Goal: Entertainment & Leisure: Consume media (video, audio)

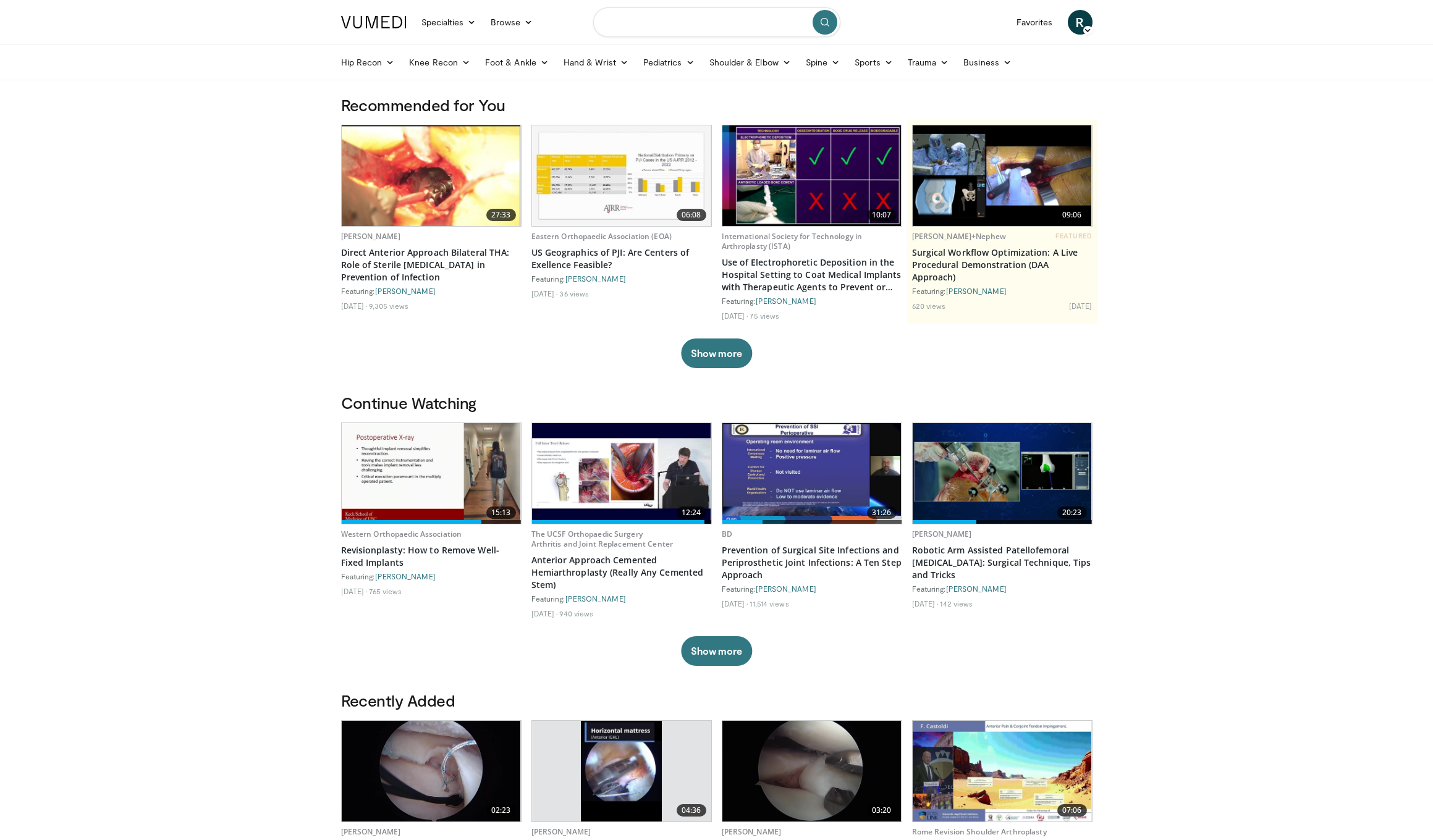
scroll to position [0, 1]
click at [639, 27] on input "Search topics, interventions" at bounding box center [716, 22] width 247 height 30
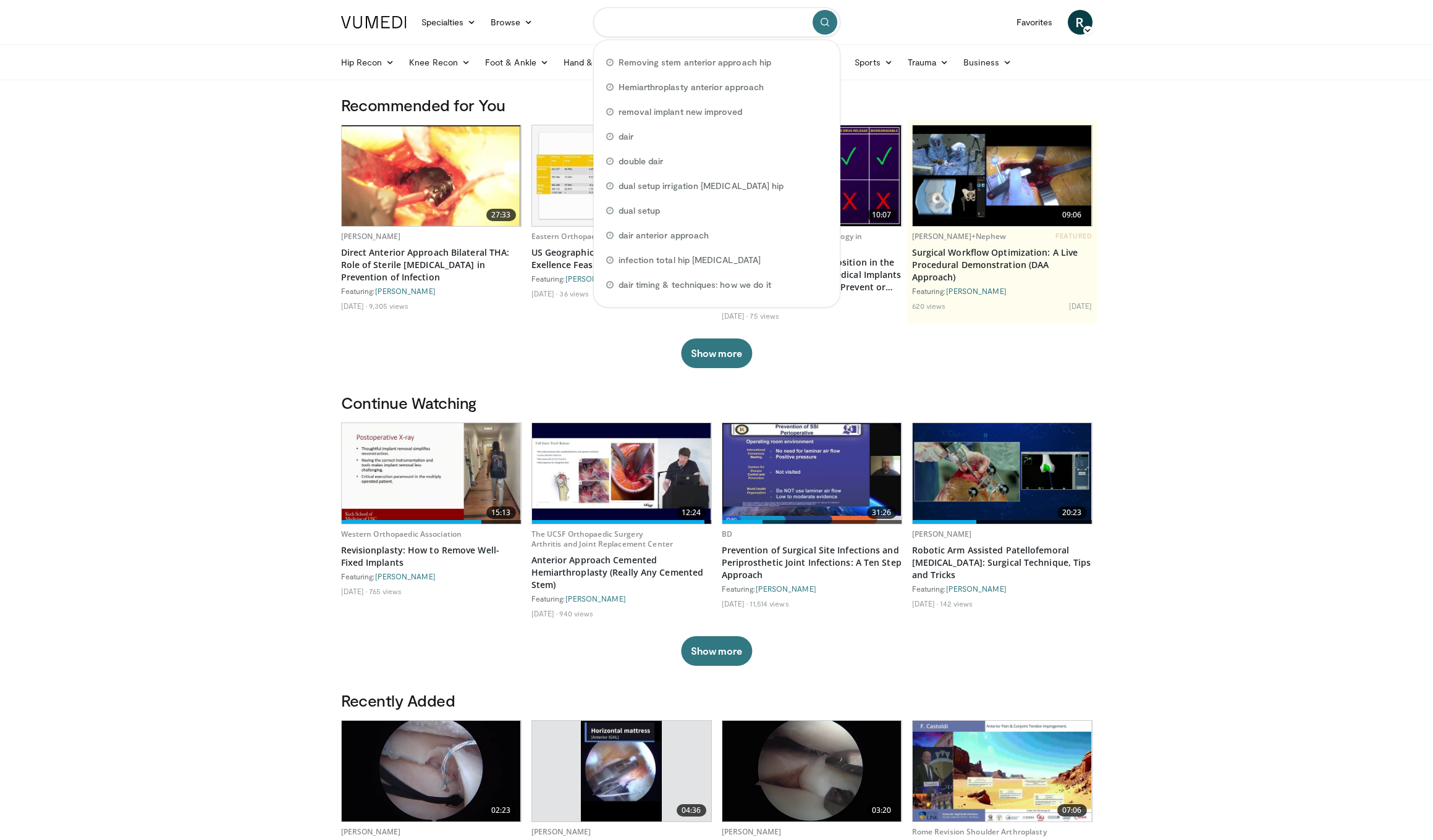
scroll to position [0, 0]
type input "*******"
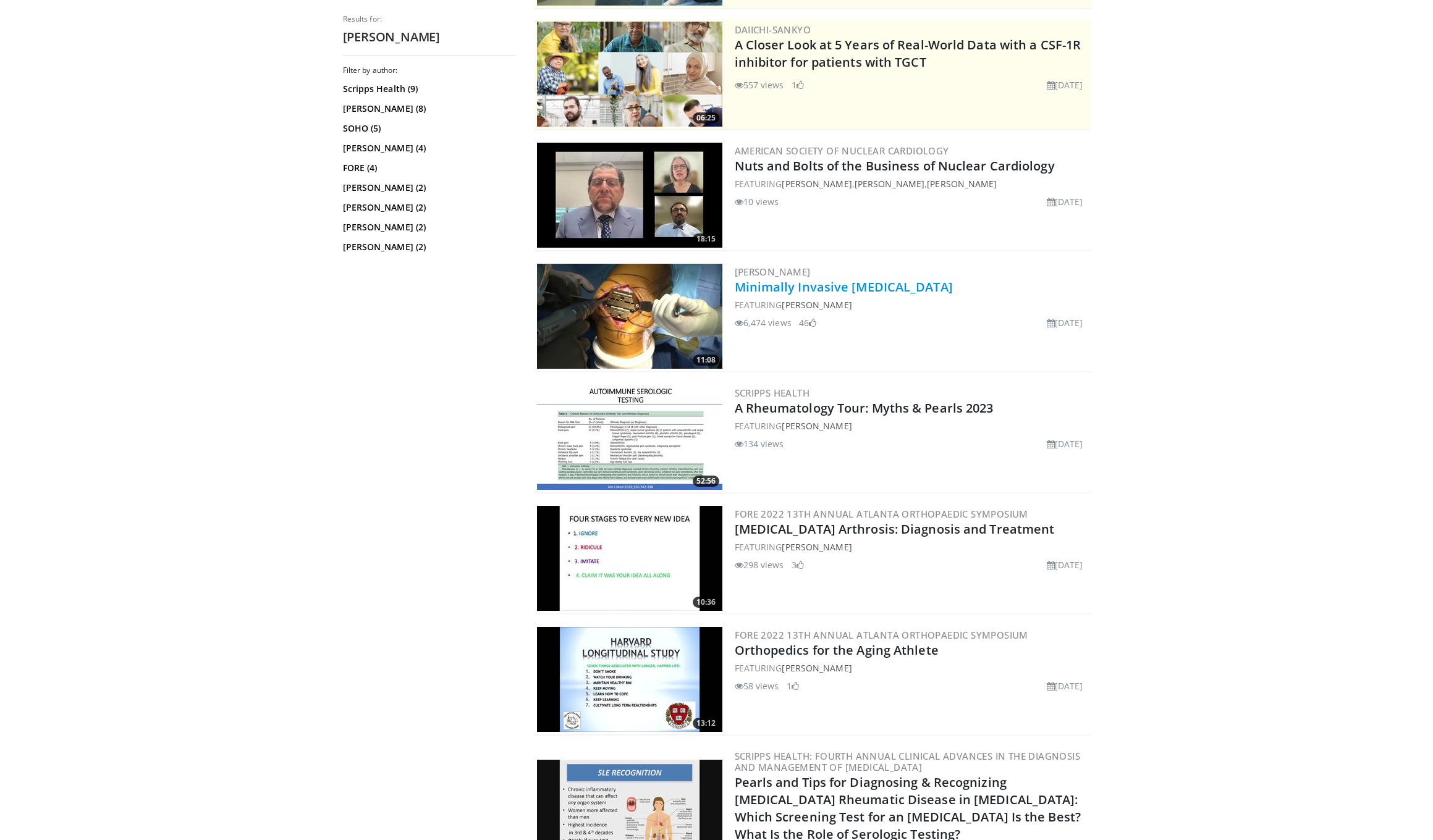
scroll to position [238, 0]
click at [827, 283] on link "Minimally Invasive Total Knee Arthroplasty" at bounding box center [844, 287] width 218 height 17
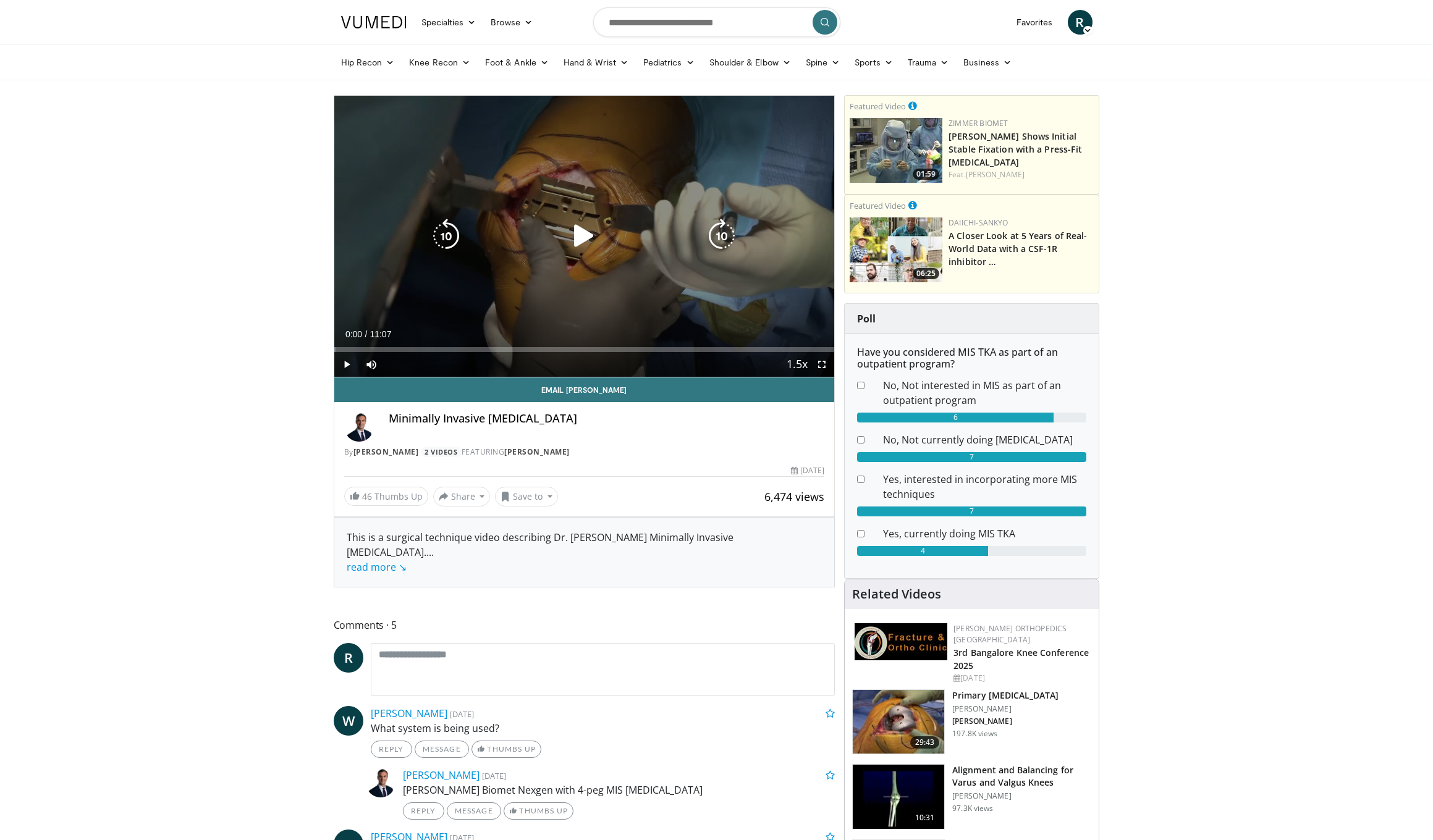
click at [579, 233] on icon "Video Player" at bounding box center [584, 236] width 35 height 35
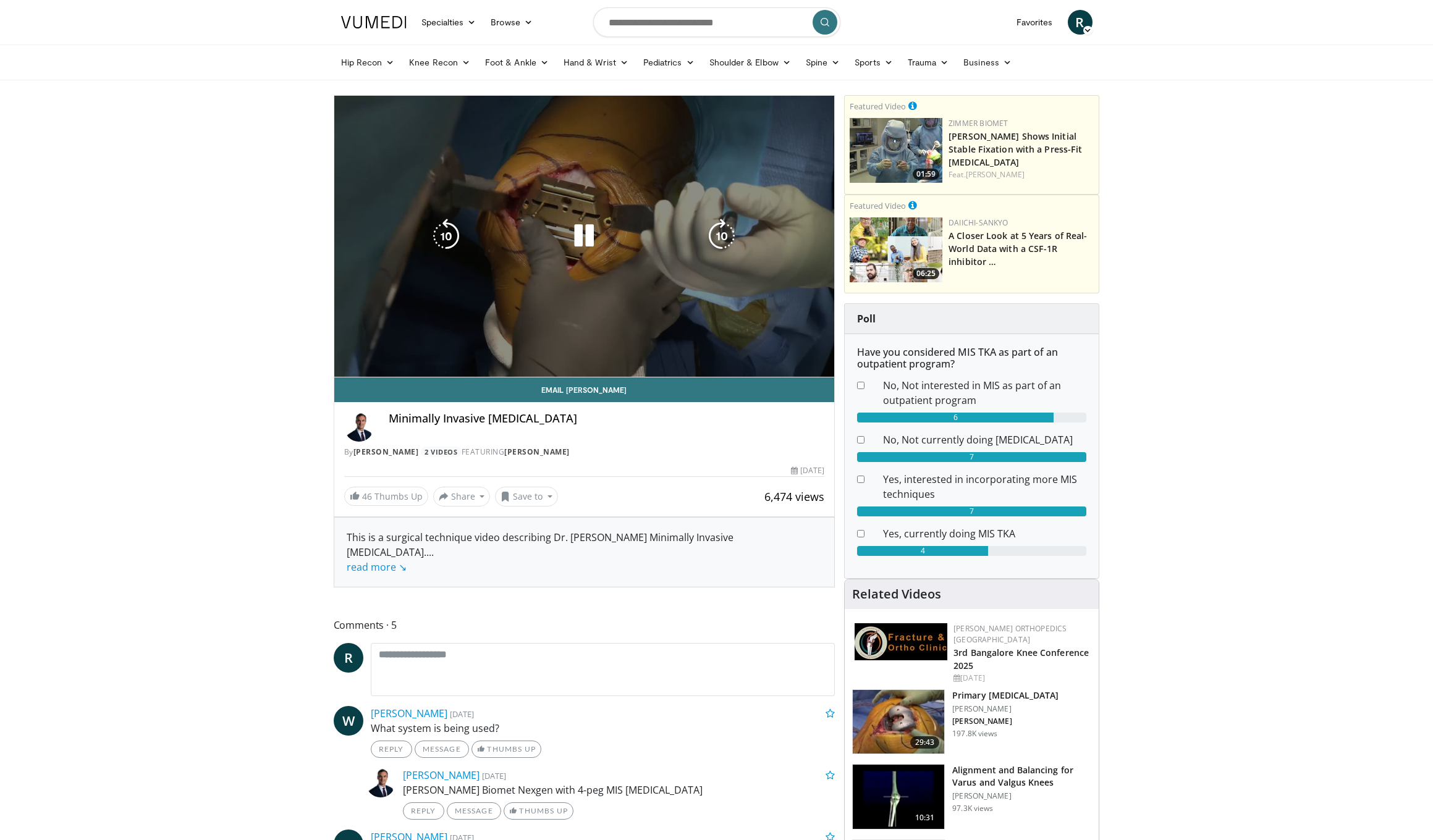
click at [366, 347] on div "10 seconds Tap to unmute" at bounding box center [584, 236] width 501 height 281
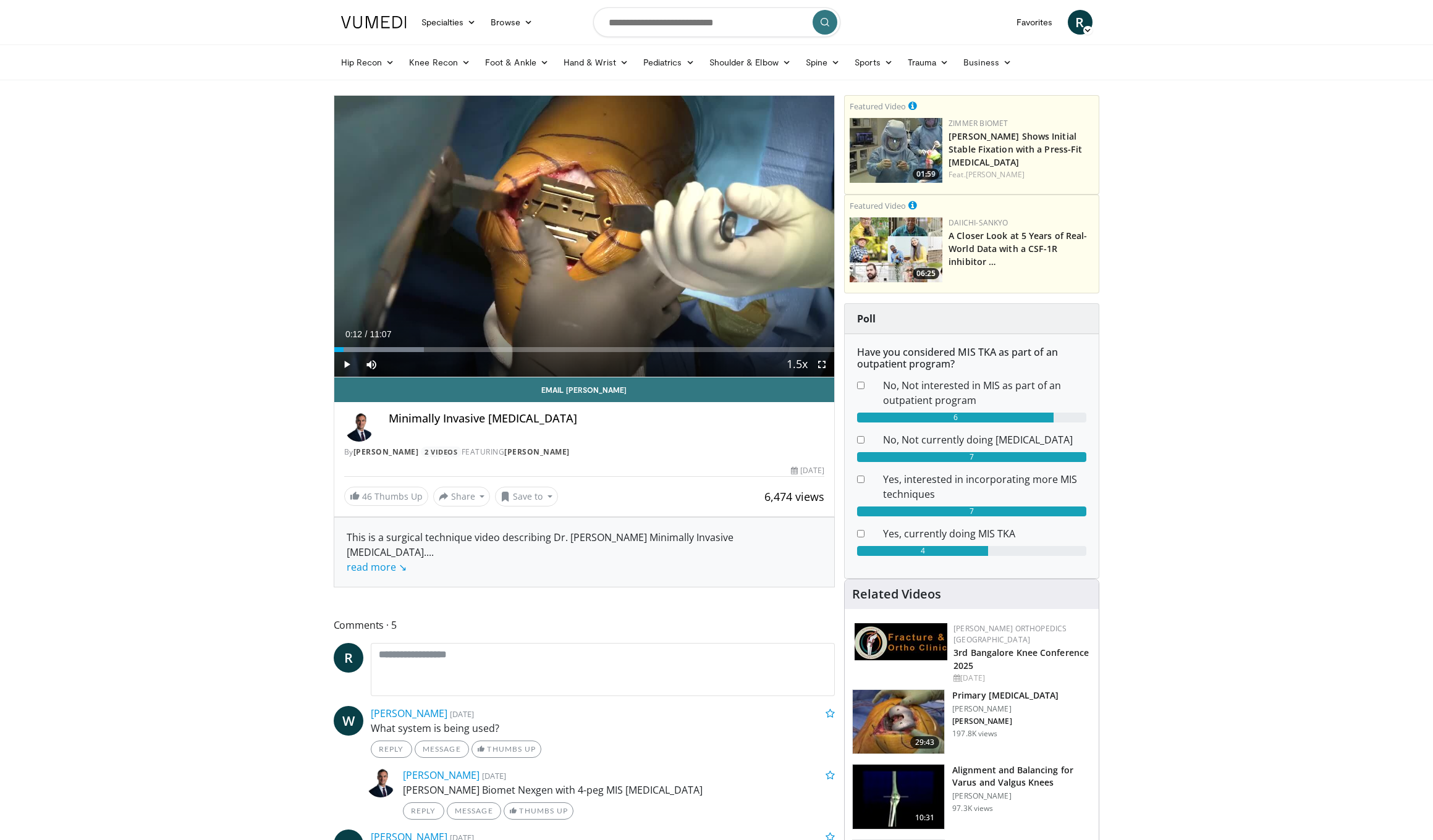
click at [349, 363] on span "Video Player" at bounding box center [346, 364] width 24 height 24
click at [374, 349] on div "Progress Bar" at bounding box center [375, 350] width 2 height 5
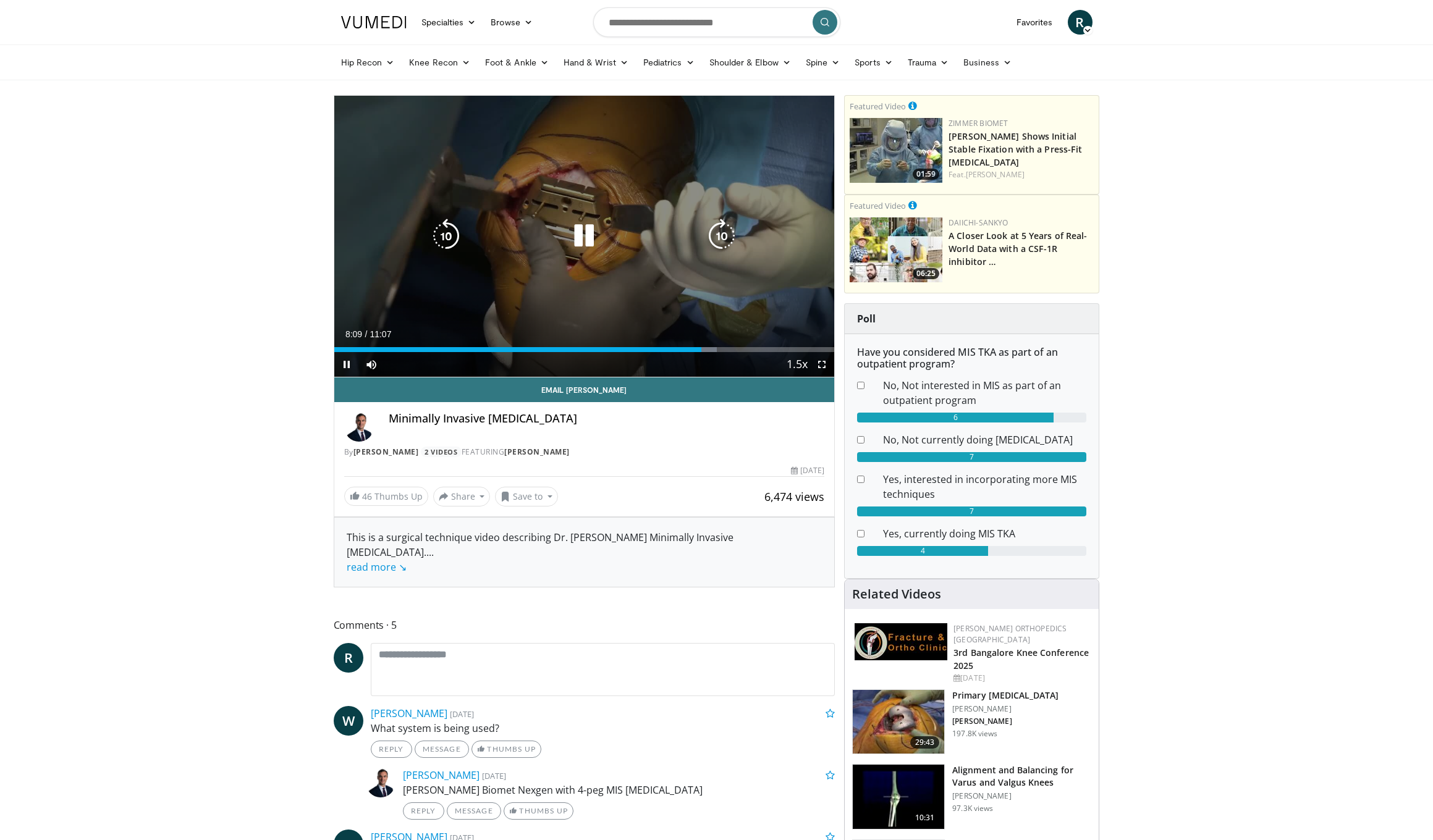
click at [423, 313] on div "40 seconds Tap to unmute" at bounding box center [584, 236] width 501 height 281
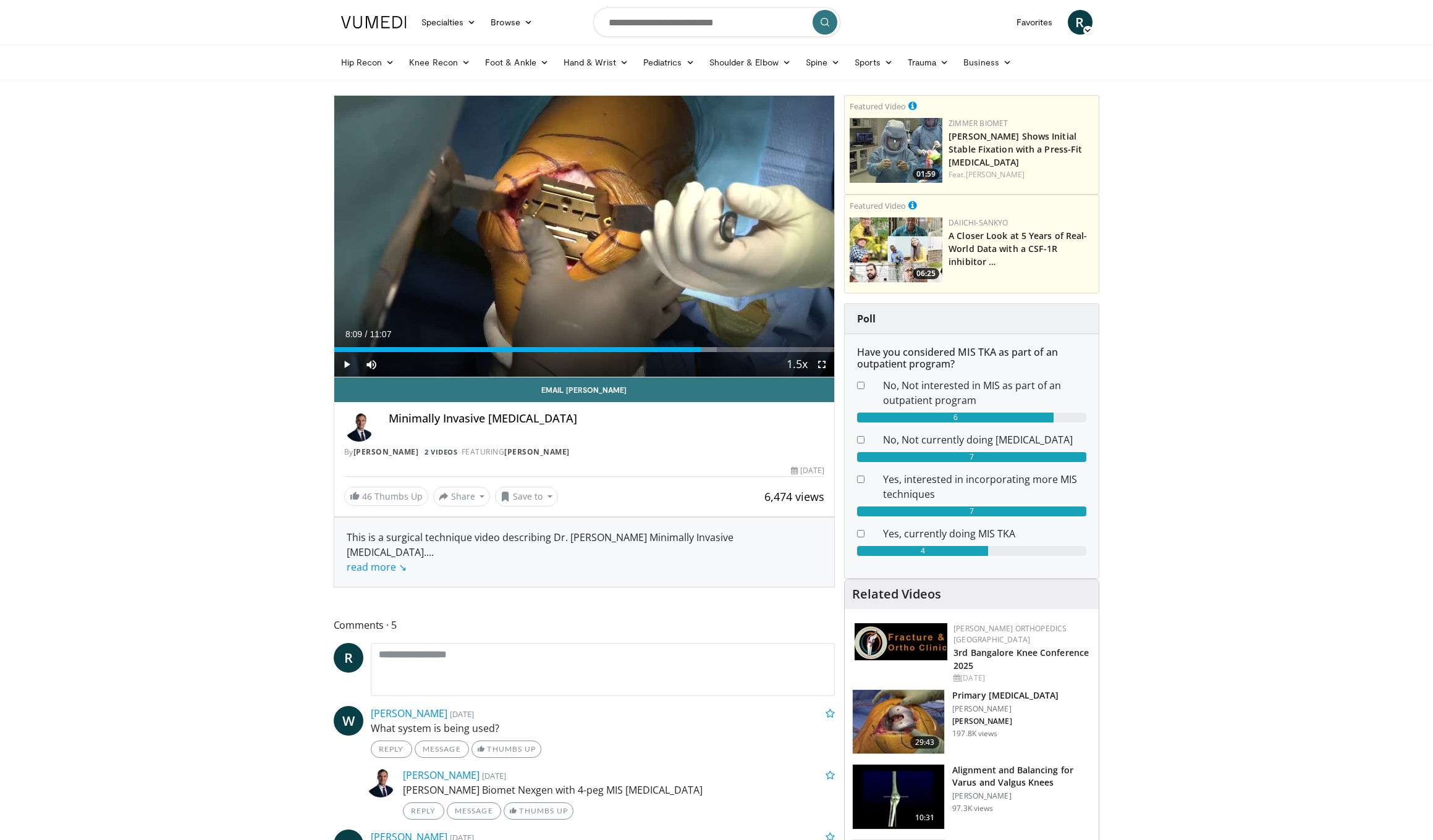
click at [423, 313] on div "40 seconds Tap to unmute" at bounding box center [584, 236] width 501 height 281
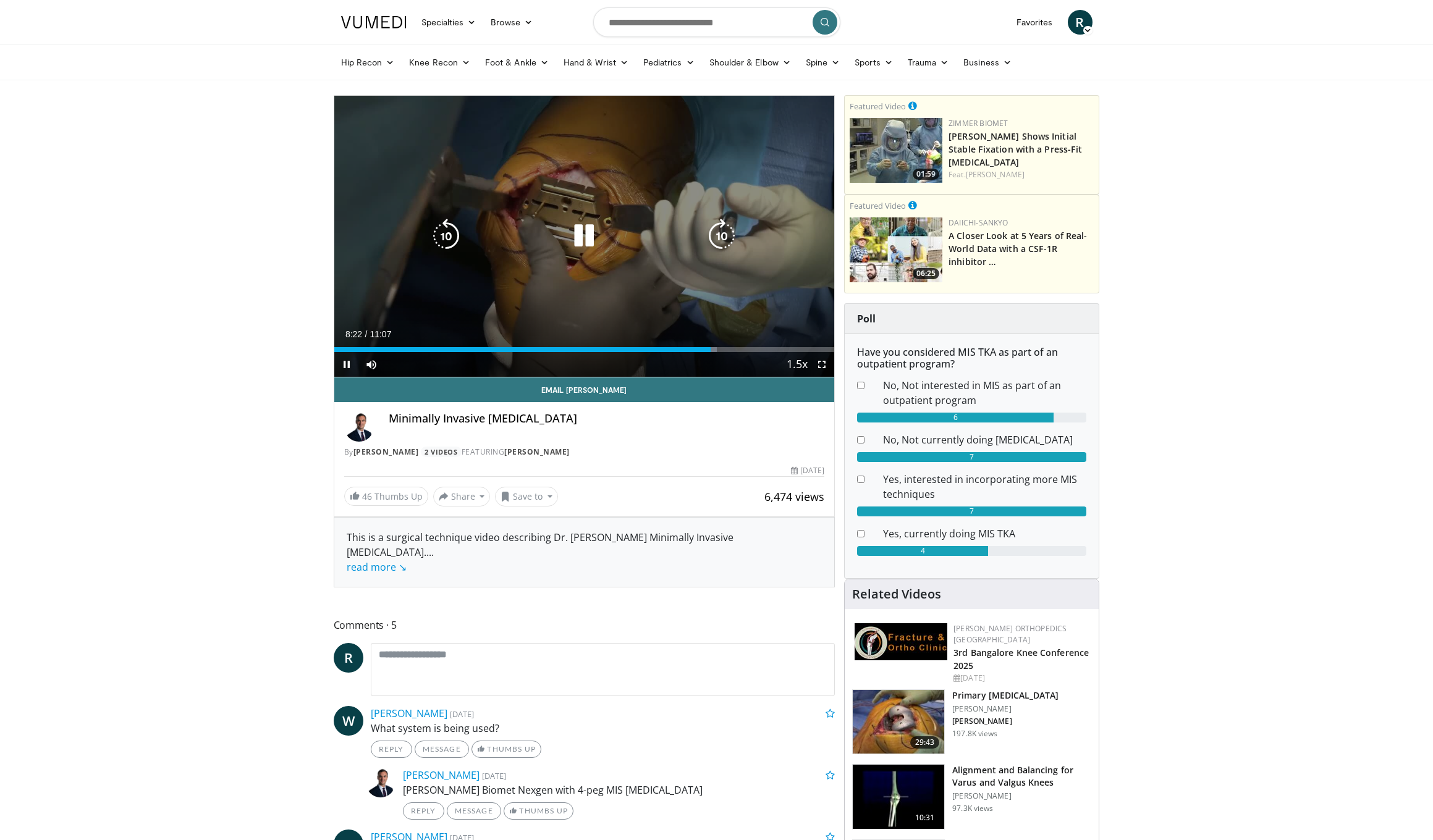
click at [610, 309] on div "40 seconds Tap to unmute" at bounding box center [584, 236] width 501 height 281
